Goal: Task Accomplishment & Management: Manage account settings

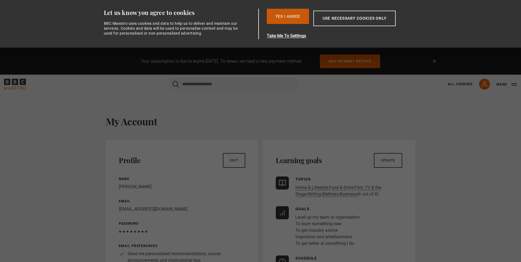
click at [287, 21] on button "Yes I Agree" at bounding box center [288, 16] width 42 height 15
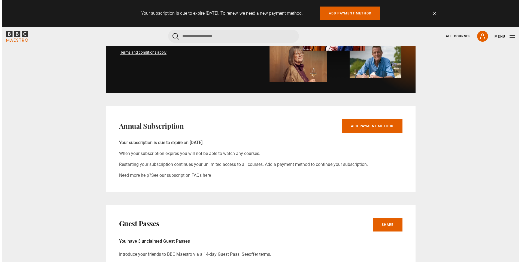
scroll to position [272, 0]
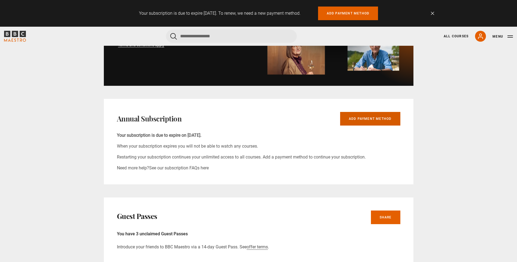
click at [352, 118] on link "Add payment method" at bounding box center [370, 119] width 60 height 14
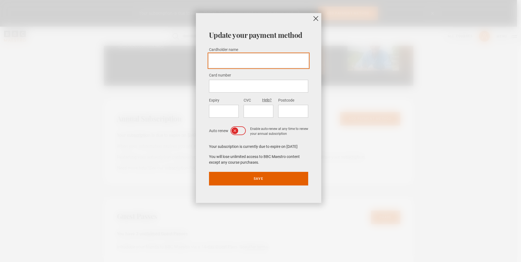
click at [244, 63] on input "Cardholder name *" at bounding box center [258, 61] width 99 height 14
type input "**********"
click at [274, 62] on input "**********" at bounding box center [258, 61] width 99 height 14
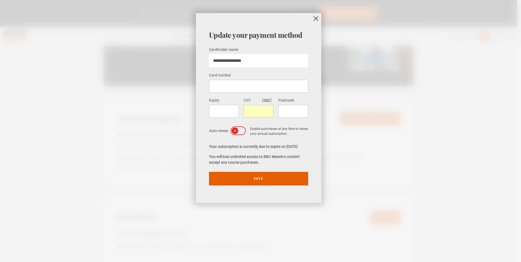
click at [263, 116] on div at bounding box center [259, 111] width 30 height 13
click at [236, 132] on icon at bounding box center [235, 131] width 4 height 4
click at [239, 132] on icon at bounding box center [241, 131] width 4 height 4
click at [286, 114] on div at bounding box center [293, 111] width 30 height 13
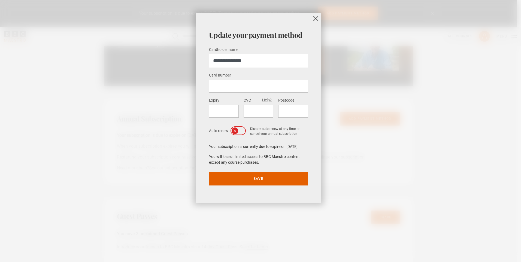
click at [286, 114] on div at bounding box center [293, 111] width 30 height 13
click at [255, 178] on button "Save" at bounding box center [258, 179] width 99 height 14
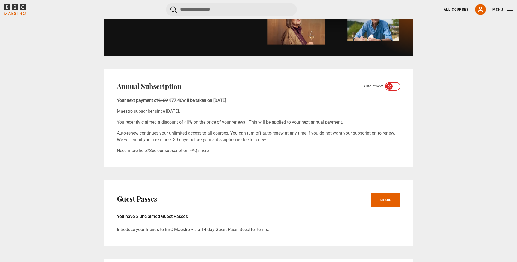
scroll to position [409, 0]
